Goal: Information Seeking & Learning: Learn about a topic

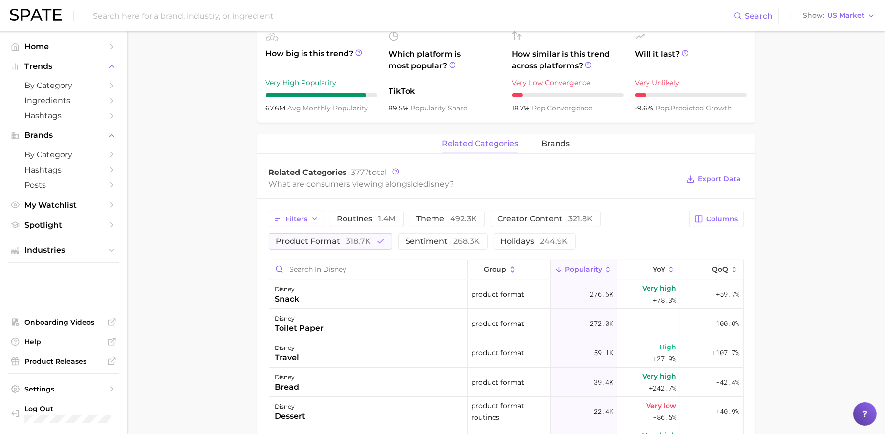
scroll to position [96, 0]
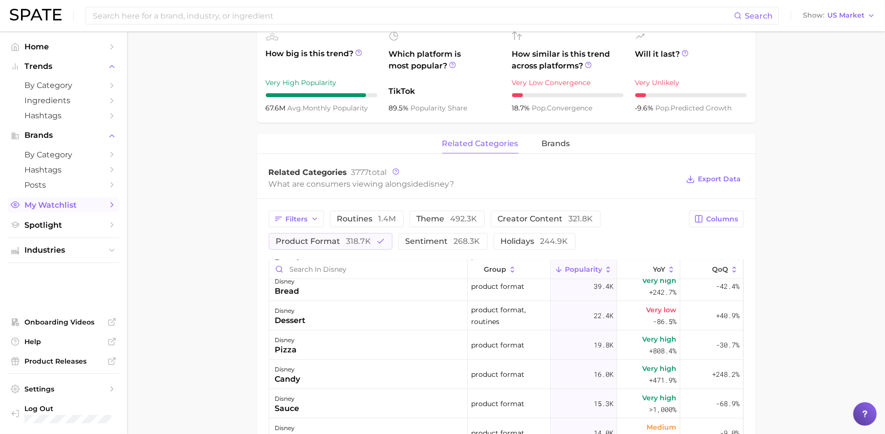
click at [71, 204] on span "My Watchlist" at bounding box center [63, 204] width 78 height 9
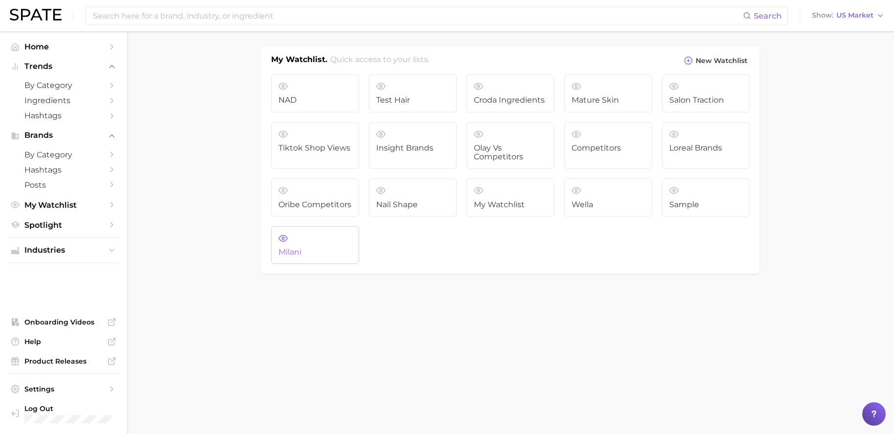
click at [326, 239] on link "Milani" at bounding box center [315, 245] width 88 height 38
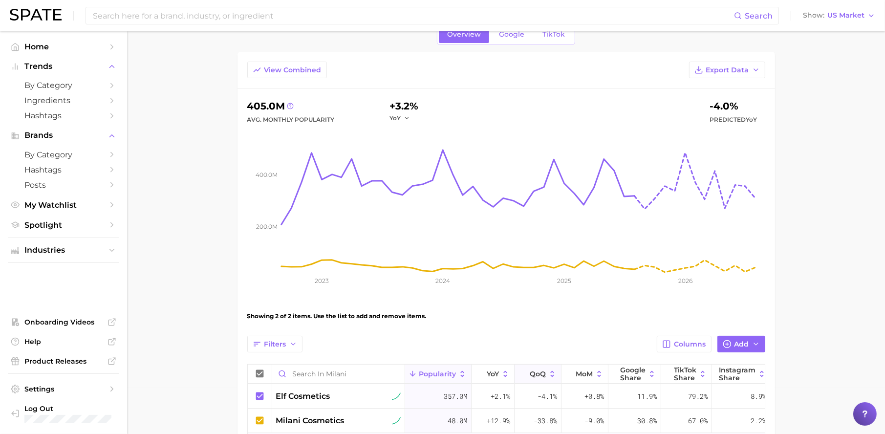
scroll to position [138, 0]
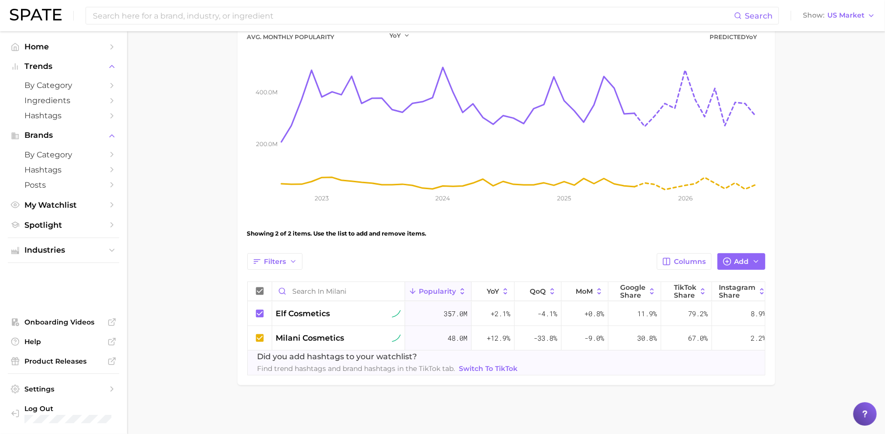
drag, startPoint x: 547, startPoint y: 375, endPoint x: 455, endPoint y: 377, distance: 92.9
click at [455, 377] on div "View Combined Export Data 405.0m Avg. Monthly Popularity +3.2% YoY -4.0% Predic…" at bounding box center [507, 177] width 538 height 416
click at [282, 258] on span "Filters" at bounding box center [275, 262] width 22 height 8
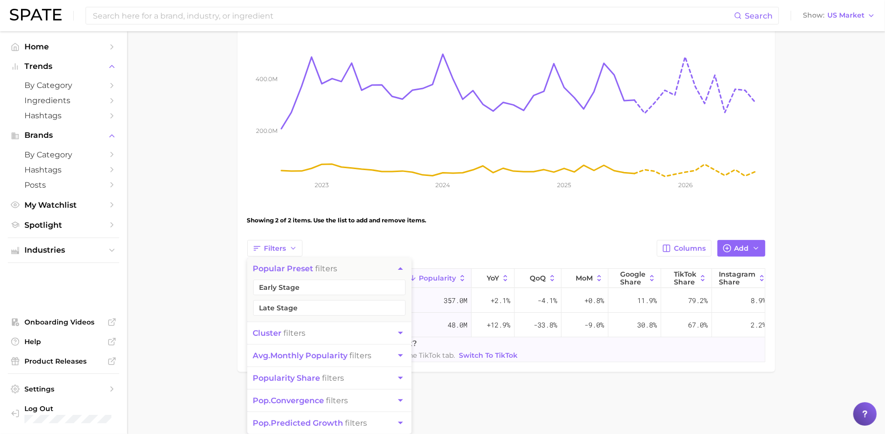
click at [848, 365] on main "Milani Settings Overview Google TikTok View Combined Export Data 405.0m Avg. Mo…" at bounding box center [506, 155] width 758 height 532
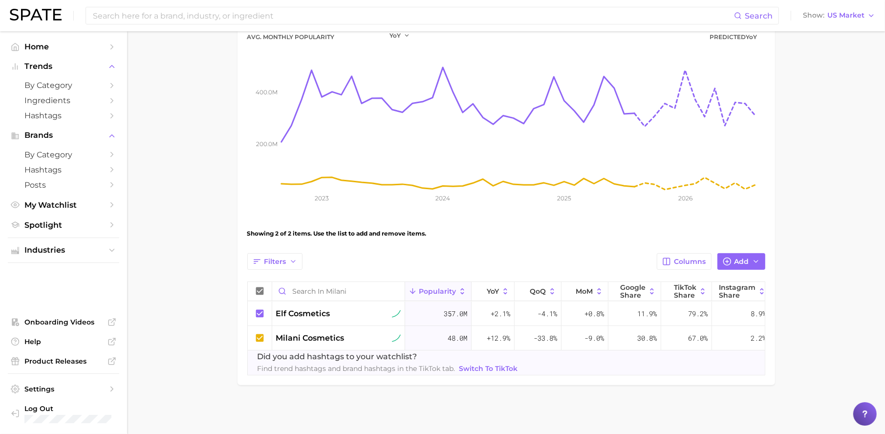
scroll to position [0, 30]
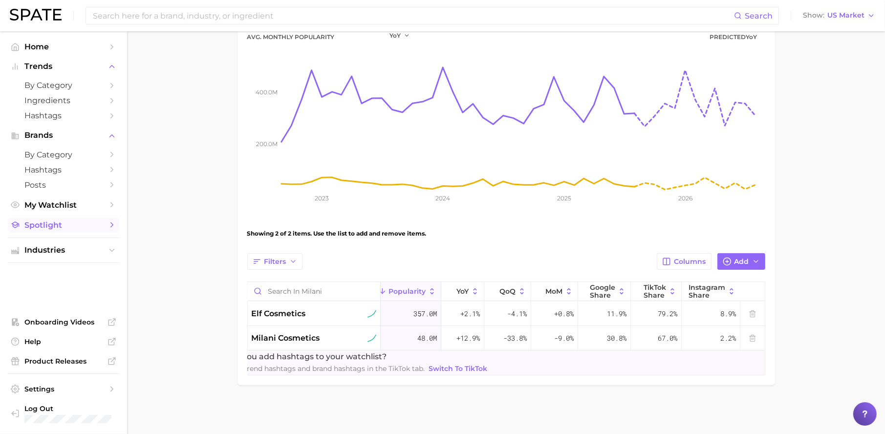
click at [69, 222] on span "Spotlight" at bounding box center [63, 224] width 78 height 9
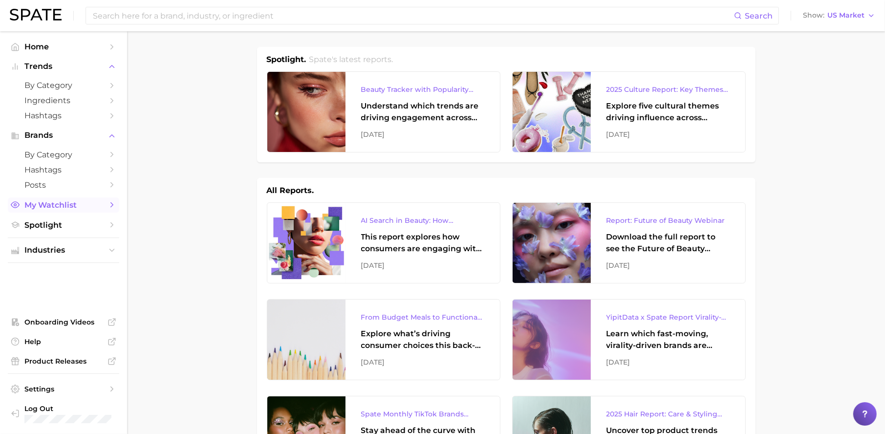
click at [86, 207] on span "My Watchlist" at bounding box center [63, 204] width 78 height 9
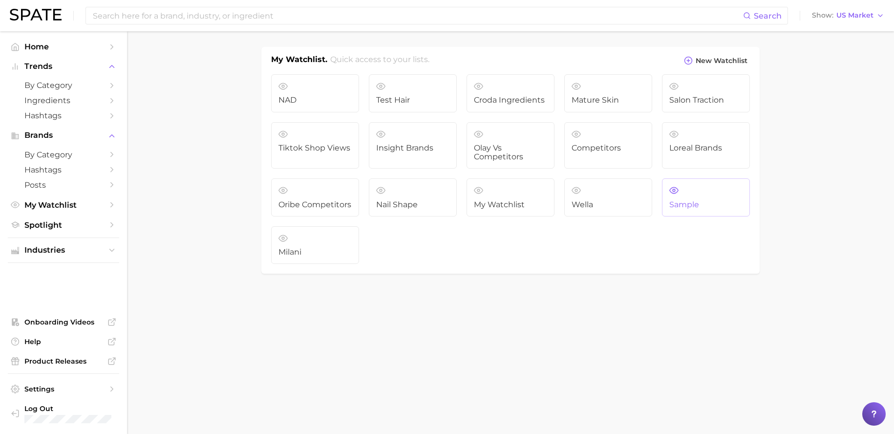
click at [693, 191] on link "Sample" at bounding box center [706, 197] width 88 height 38
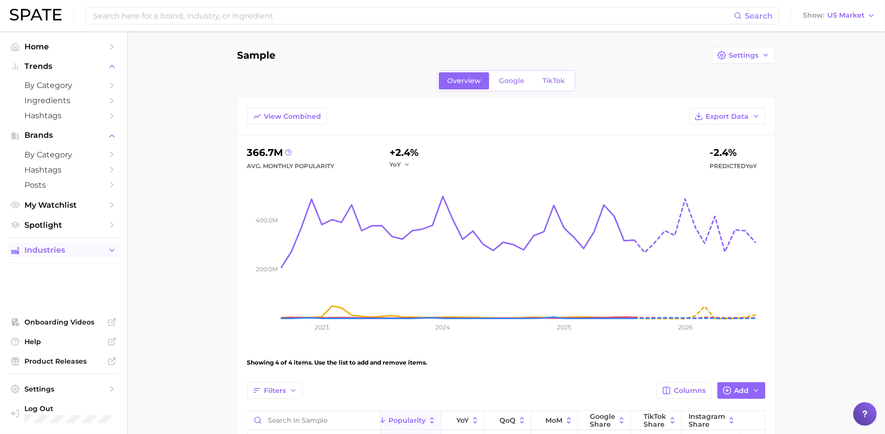
click at [62, 253] on span "Industries" at bounding box center [63, 250] width 78 height 9
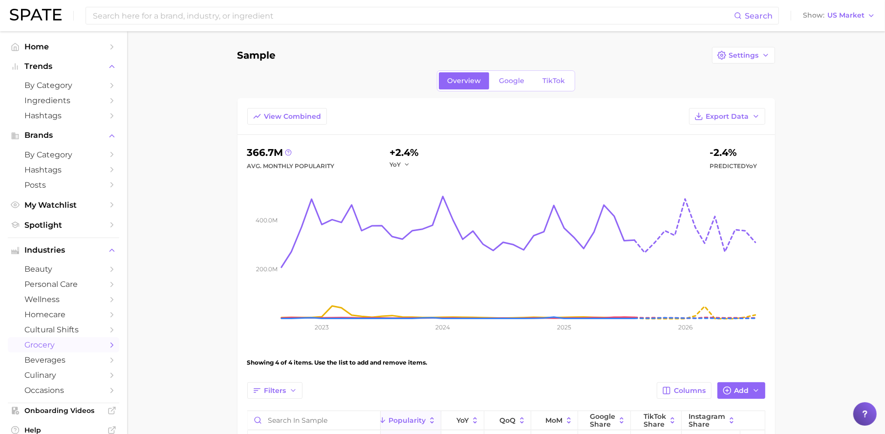
click at [63, 344] on span "grocery" at bounding box center [63, 344] width 78 height 9
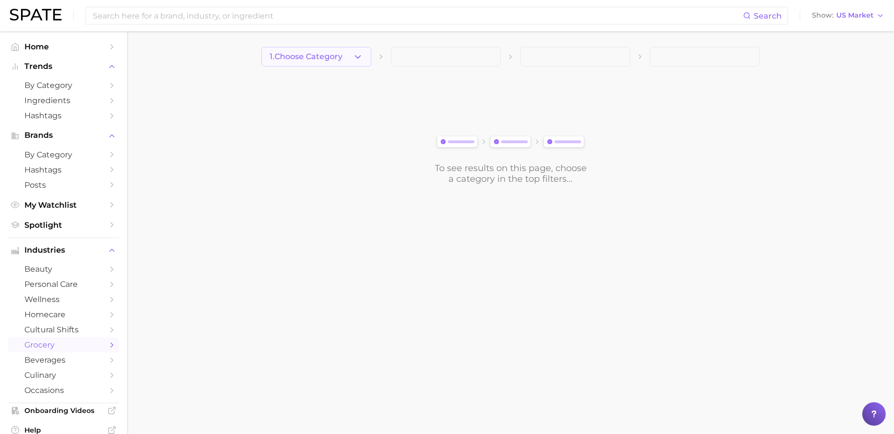
click at [299, 47] on button "1. Choose Category" at bounding box center [316, 57] width 110 height 20
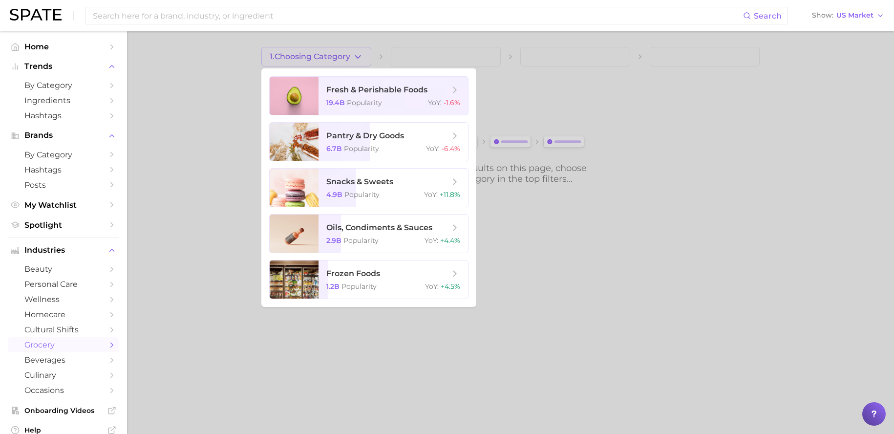
click at [187, 248] on div at bounding box center [447, 217] width 894 height 434
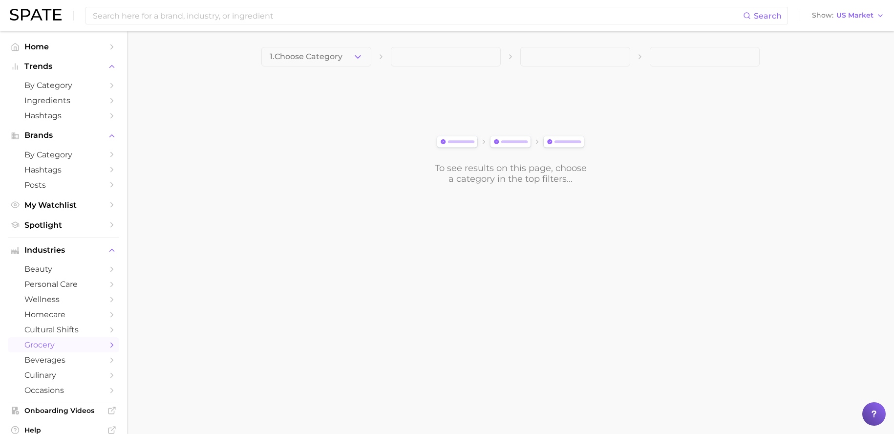
click at [67, 340] on span "grocery" at bounding box center [63, 344] width 78 height 9
click at [320, 60] on span "1. Choose Category" at bounding box center [306, 56] width 73 height 9
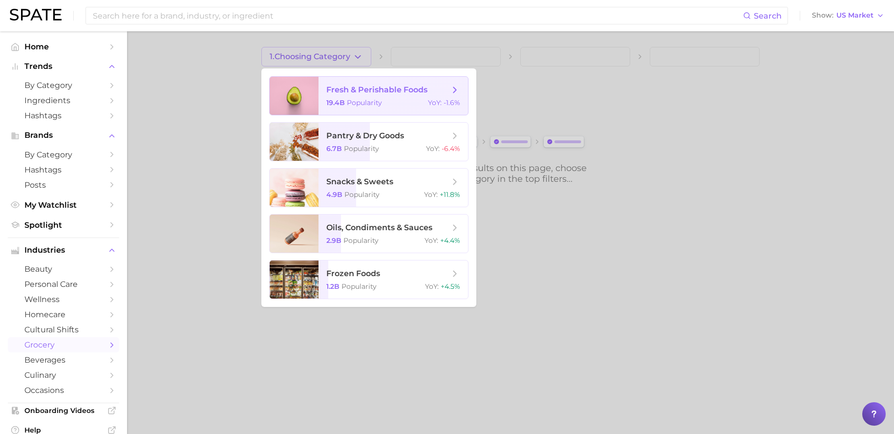
click at [393, 104] on div "19.4b Popularity YoY : -1.6%" at bounding box center [393, 102] width 134 height 9
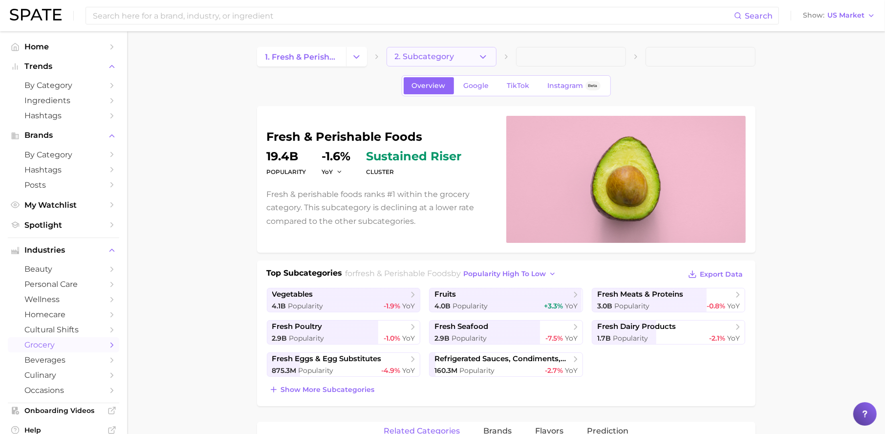
click at [442, 61] on button "2. Subcategory" at bounding box center [442, 57] width 110 height 20
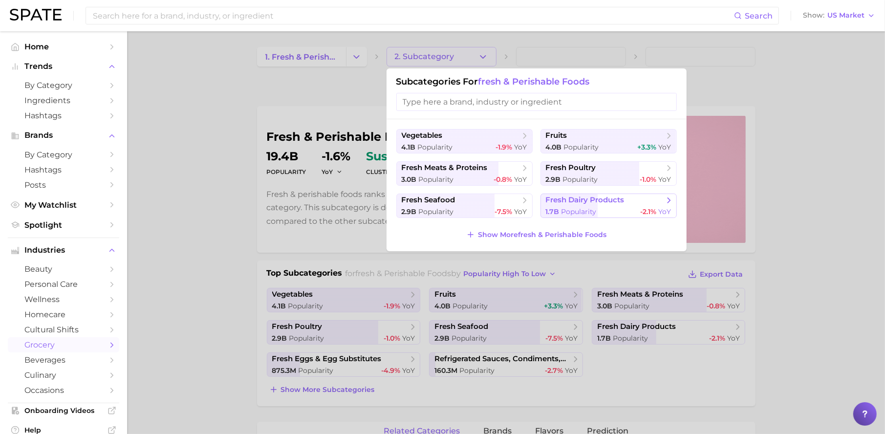
click at [579, 206] on button "fresh dairy products 1.7b Popularity -2.1% YoY" at bounding box center [609, 206] width 136 height 24
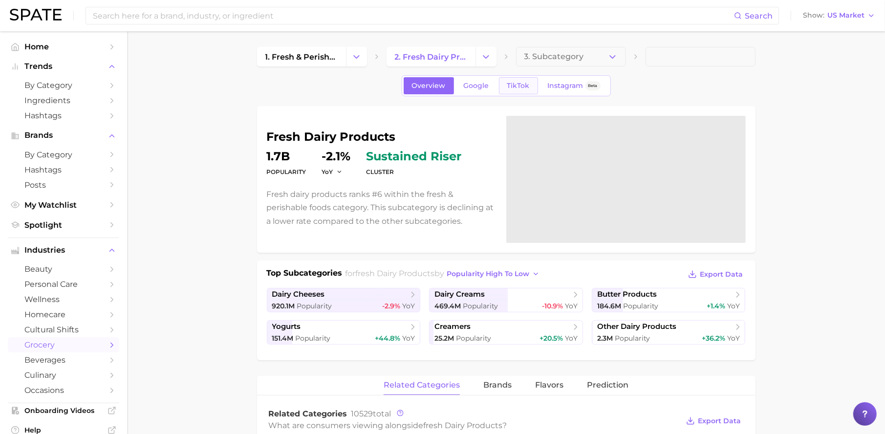
click at [528, 88] on span "TikTok" at bounding box center [518, 86] width 22 height 8
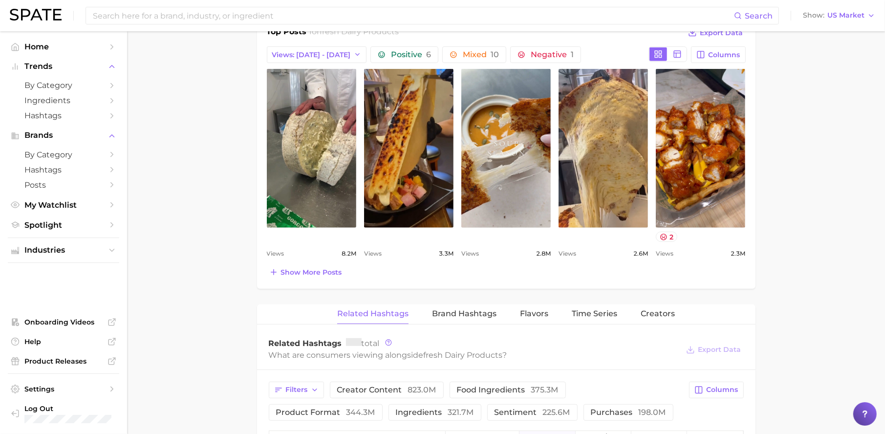
scroll to position [627, 0]
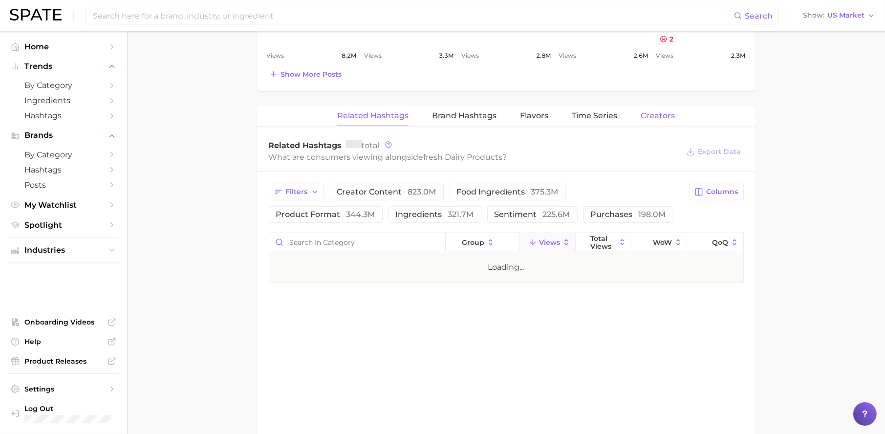
click at [655, 113] on span "Creators" at bounding box center [658, 115] width 34 height 9
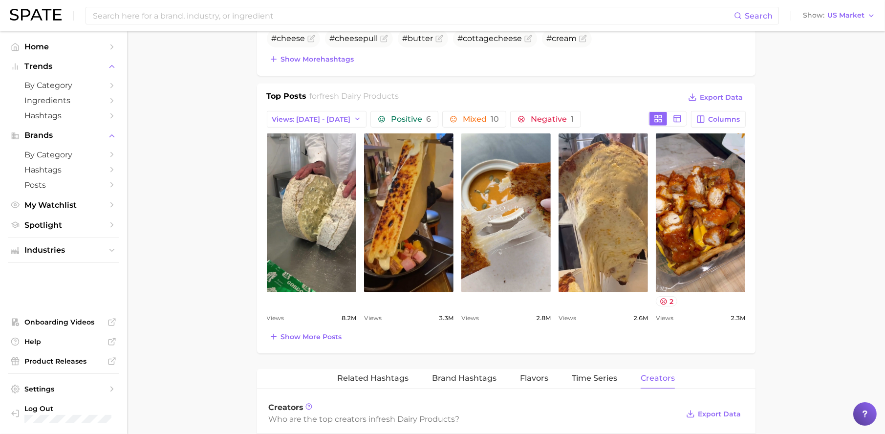
scroll to position [0, 0]
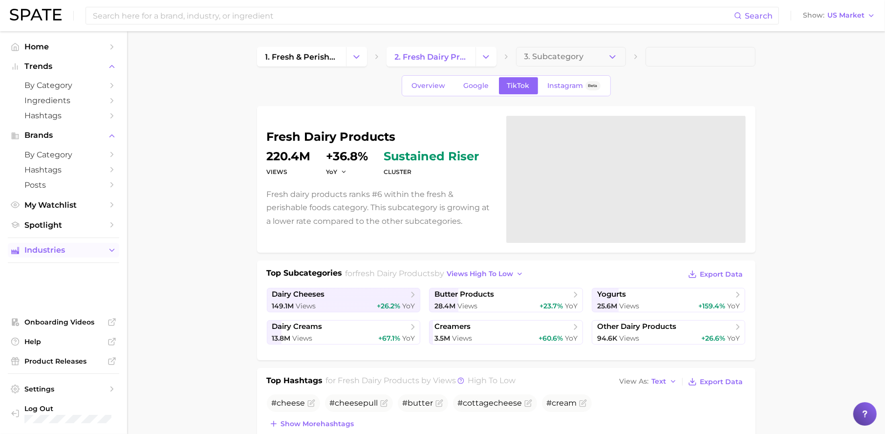
click at [58, 249] on span "Industries" at bounding box center [63, 250] width 78 height 9
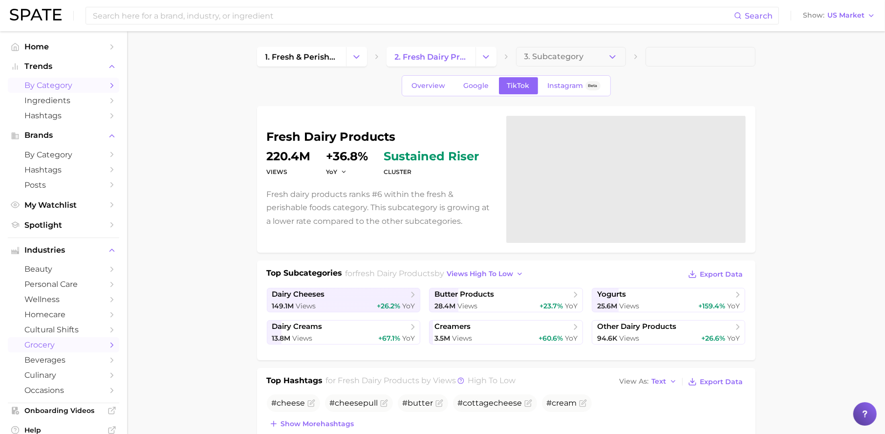
click at [51, 85] on span "by Category" at bounding box center [63, 85] width 78 height 9
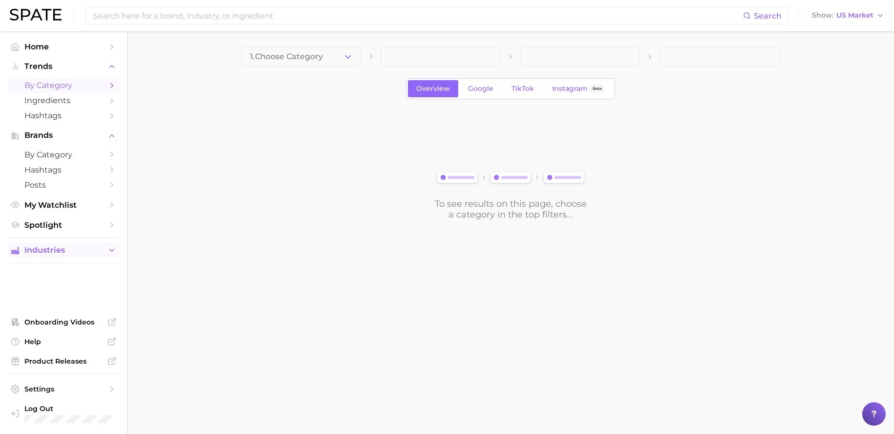
click at [62, 256] on button "Industries" at bounding box center [63, 250] width 111 height 15
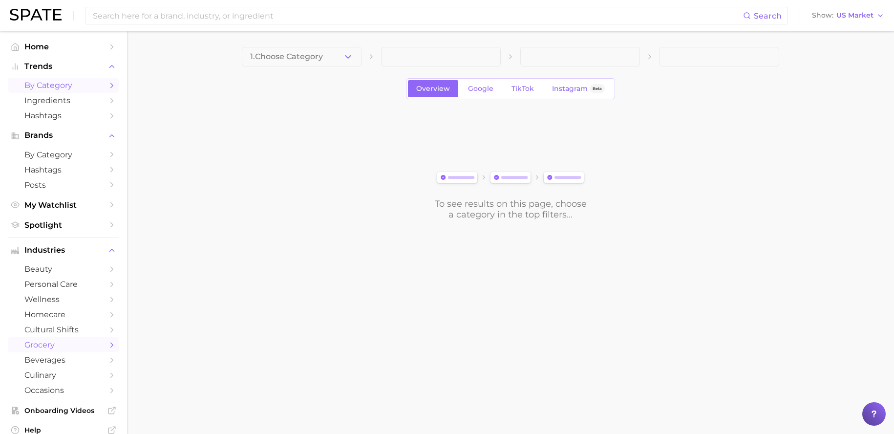
click at [62, 344] on span "grocery" at bounding box center [63, 344] width 78 height 9
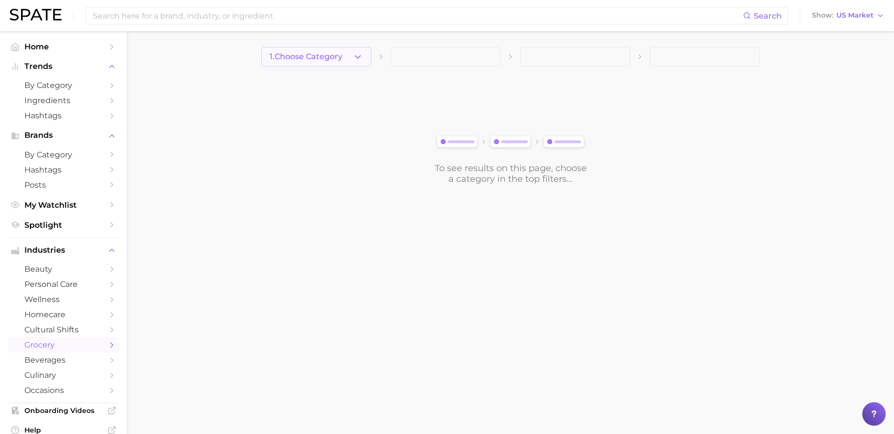
click at [320, 61] on button "1. Choose Category" at bounding box center [316, 57] width 110 height 20
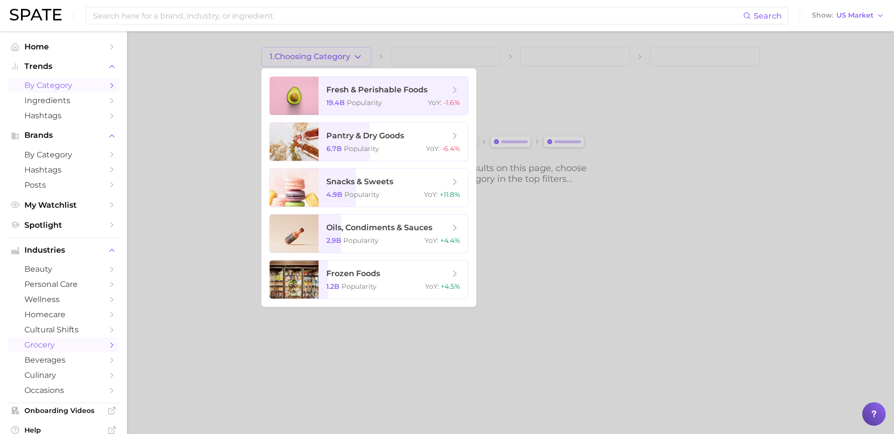
click at [74, 85] on span "by Category" at bounding box center [63, 85] width 78 height 9
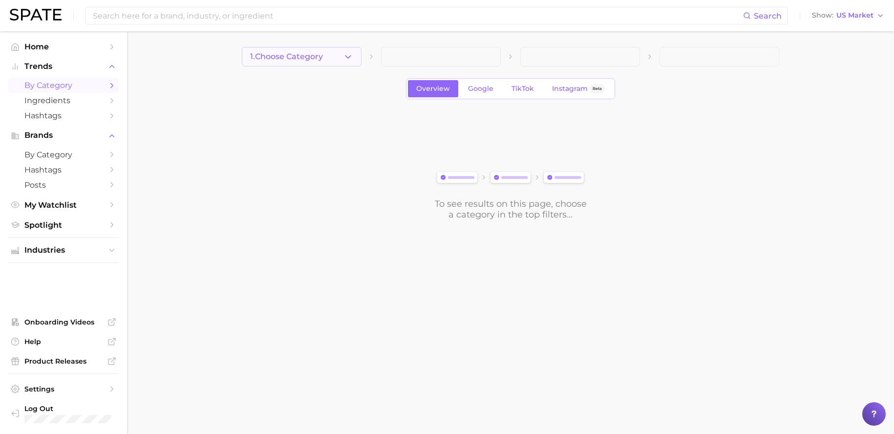
click at [297, 52] on span "1. Choose Category" at bounding box center [286, 56] width 73 height 9
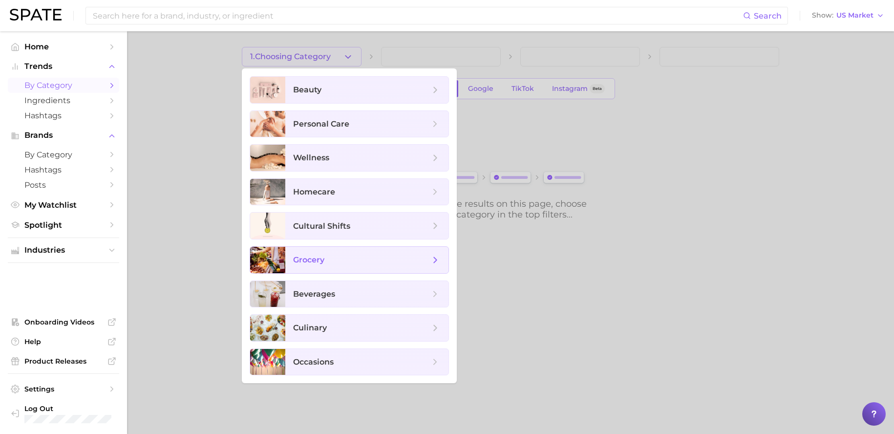
click at [323, 261] on span "grocery" at bounding box center [308, 259] width 31 height 9
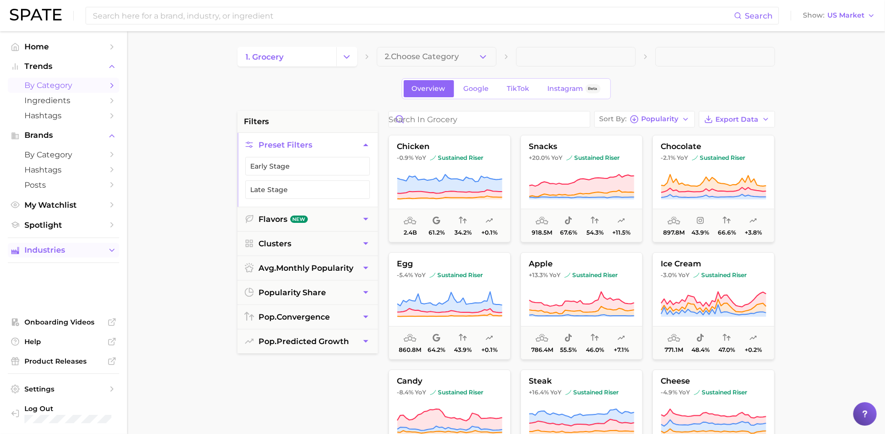
click at [67, 256] on button "Industries" at bounding box center [63, 250] width 111 height 15
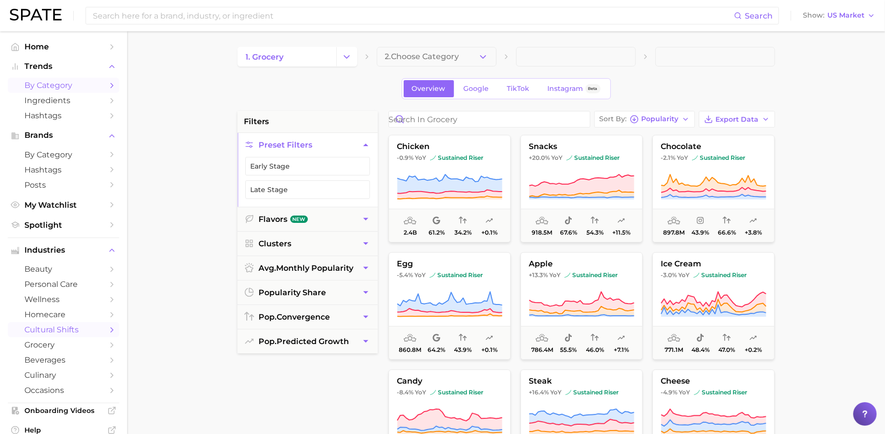
click at [69, 329] on span "cultural shifts" at bounding box center [63, 329] width 78 height 9
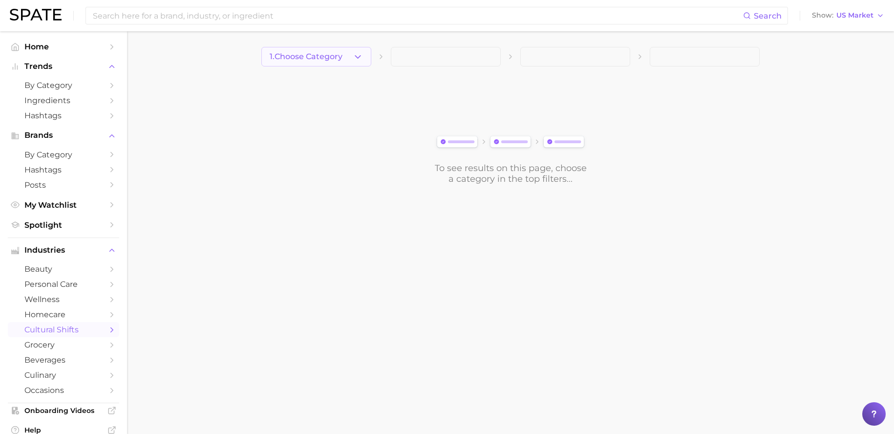
click at [317, 58] on span "1. Choose Category" at bounding box center [306, 56] width 73 height 9
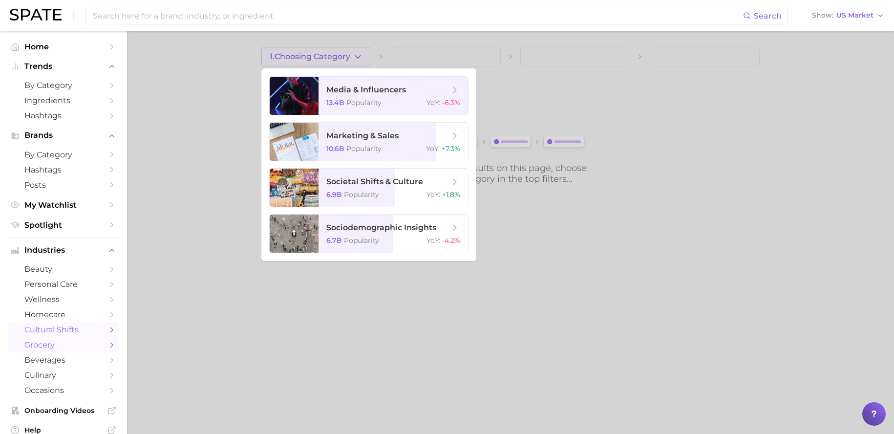
click at [67, 341] on span "grocery" at bounding box center [63, 344] width 78 height 9
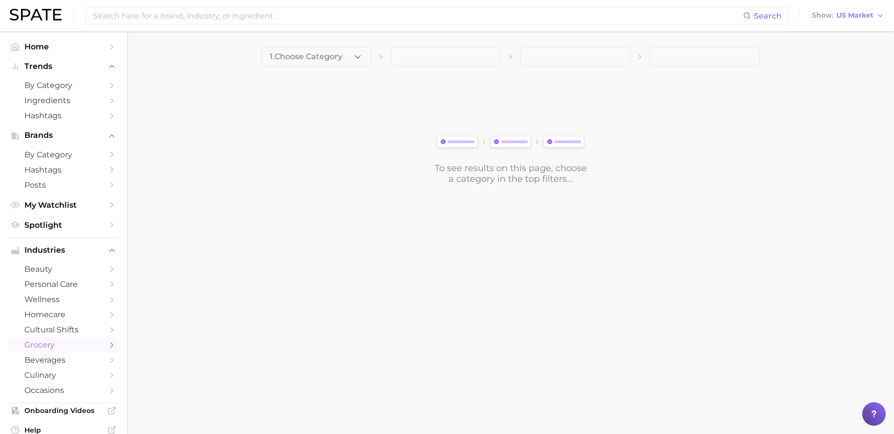
click at [342, 67] on div "1. Choose Category To see results on this page, choose a category in the top fi…" at bounding box center [510, 115] width 499 height 137
click at [347, 60] on button "1. Choose Category" at bounding box center [316, 57] width 110 height 20
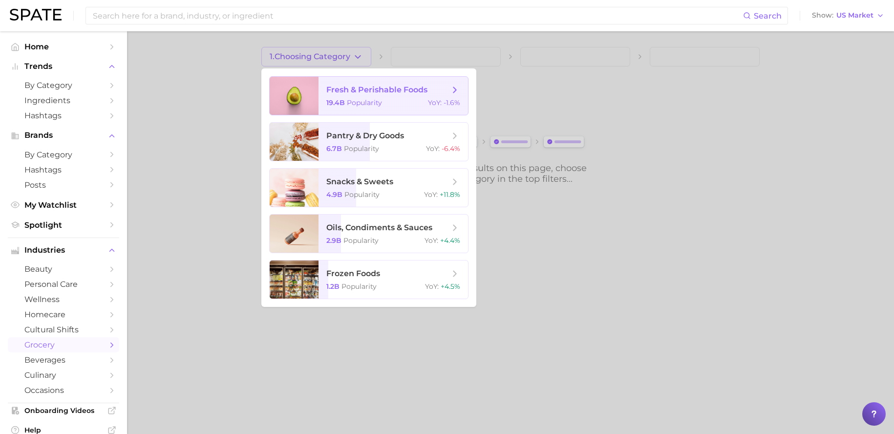
click at [408, 101] on div "19.4b Popularity YoY : -1.6%" at bounding box center [393, 102] width 134 height 9
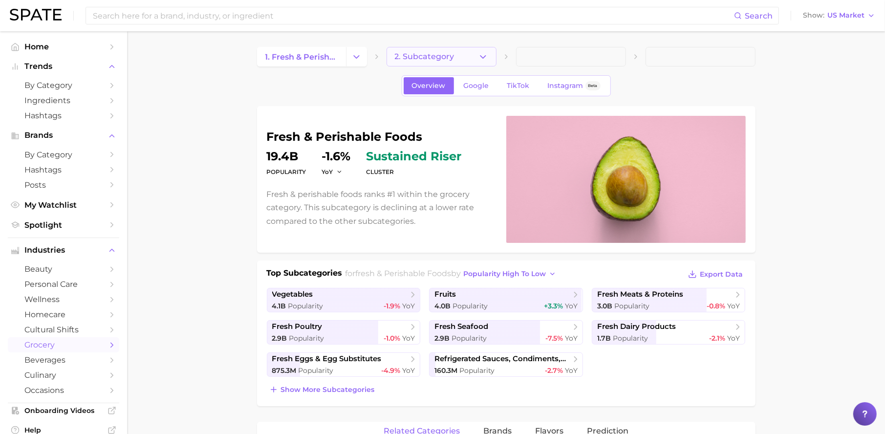
click at [482, 61] on icon "button" at bounding box center [483, 57] width 10 height 10
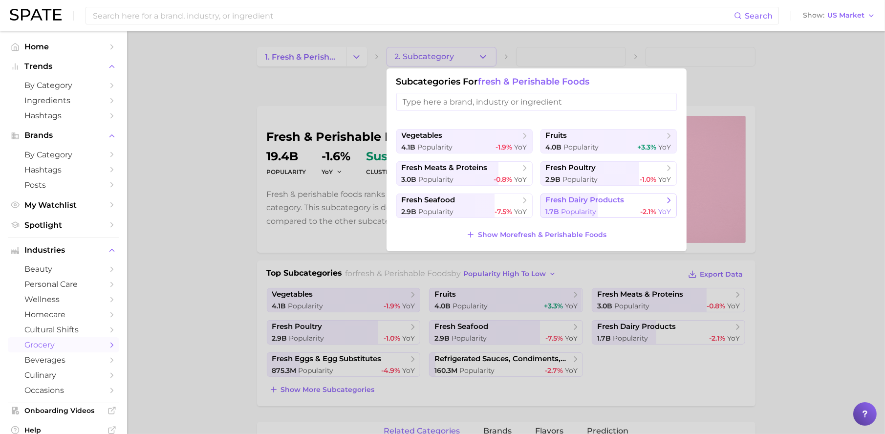
click at [565, 208] on span "Popularity" at bounding box center [579, 211] width 35 height 9
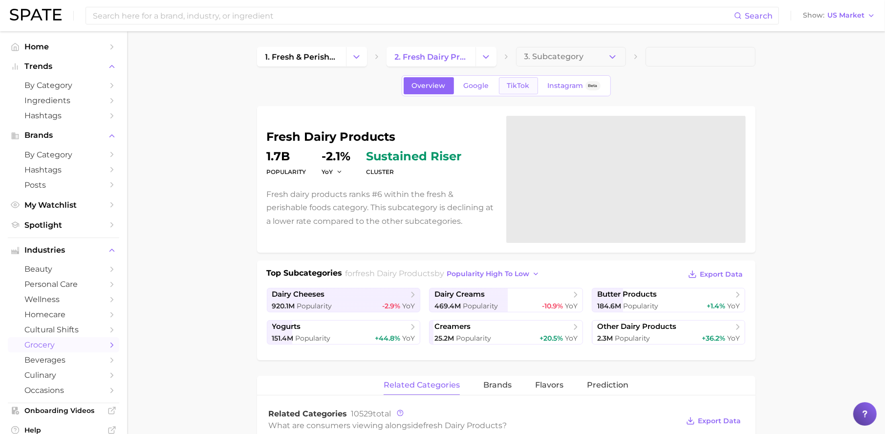
click at [511, 84] on span "TikTok" at bounding box center [518, 86] width 22 height 8
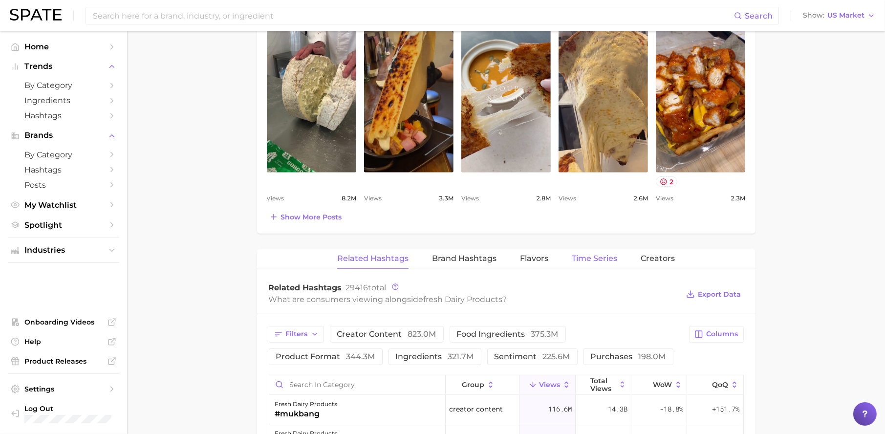
scroll to position [487, 0]
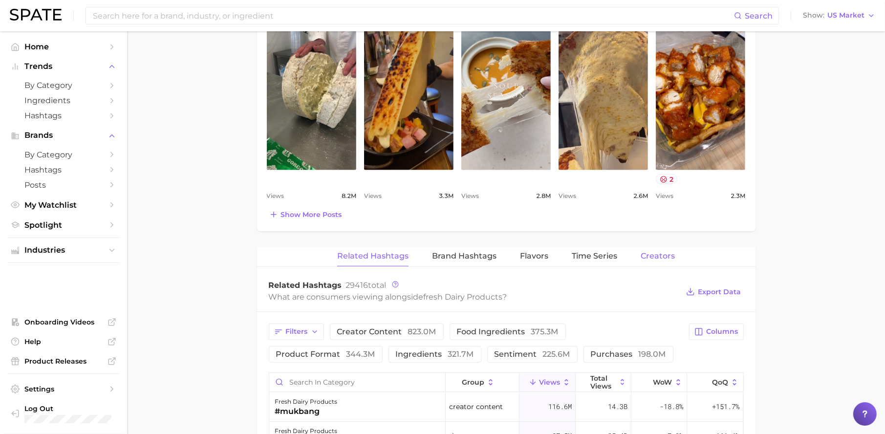
drag, startPoint x: 670, startPoint y: 253, endPoint x: 663, endPoint y: 253, distance: 6.4
click at [670, 253] on span "Creators" at bounding box center [658, 256] width 34 height 9
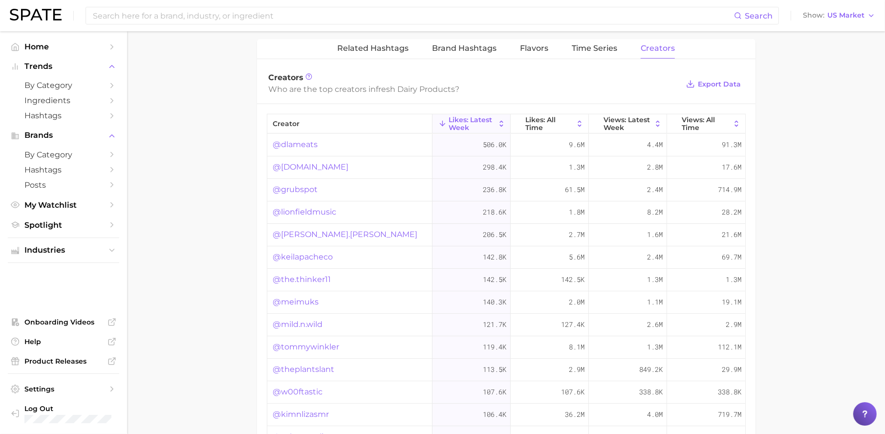
scroll to position [682, 0]
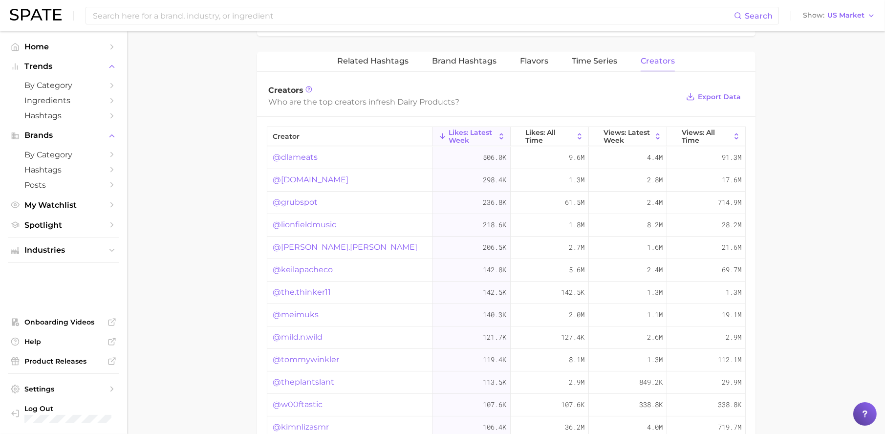
click at [297, 159] on link "@dlameats" at bounding box center [295, 158] width 45 height 12
click at [311, 184] on link "@[DOMAIN_NAME]" at bounding box center [311, 180] width 76 height 12
click at [298, 224] on link "@lionfieldmusic" at bounding box center [305, 225] width 64 height 12
click at [318, 273] on link "@keilapacheco" at bounding box center [303, 270] width 60 height 12
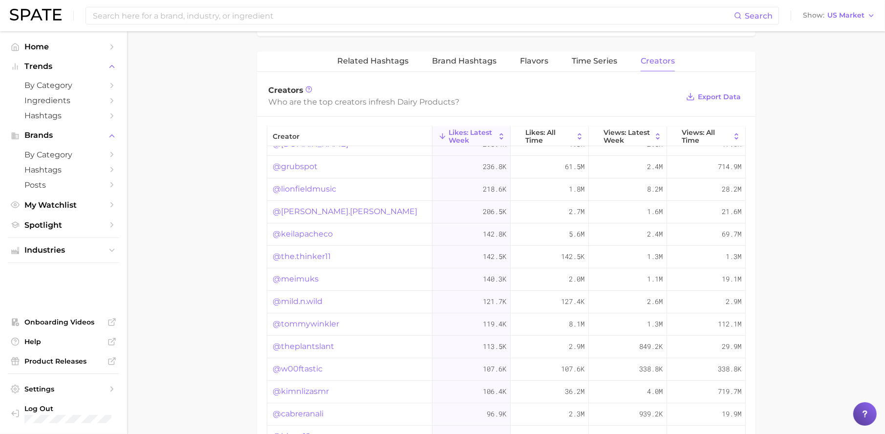
click at [331, 324] on link "@tommywinkler" at bounding box center [306, 324] width 66 height 12
click at [304, 282] on link "@meimuks" at bounding box center [296, 279] width 46 height 12
click at [311, 348] on link "@theplantslant" at bounding box center [304, 347] width 62 height 12
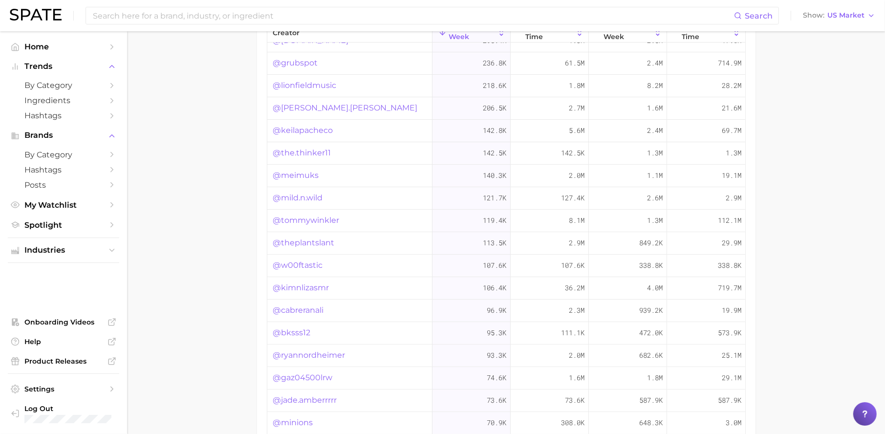
scroll to position [837, 0]
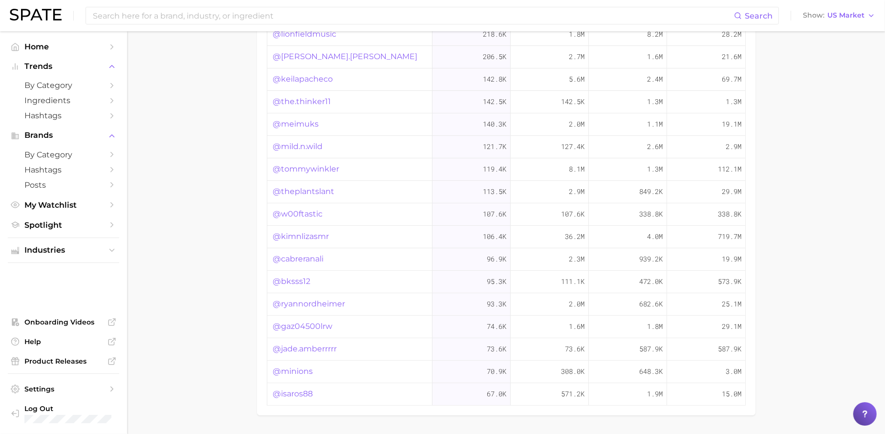
click at [322, 308] on link "@ryannordheimer" at bounding box center [309, 304] width 72 height 12
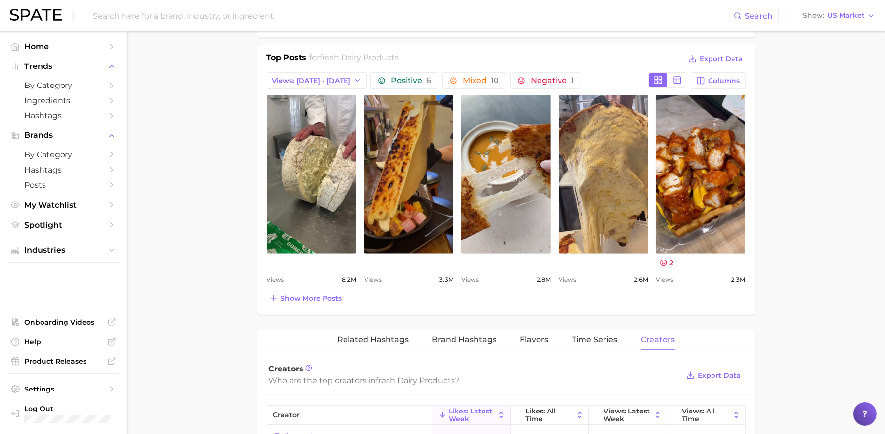
scroll to position [460, 0]
